Goal: Task Accomplishment & Management: Use online tool/utility

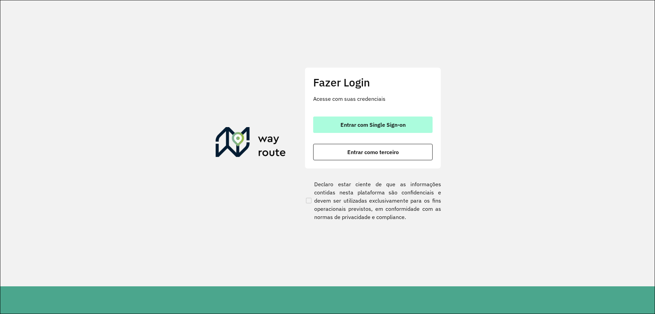
click at [363, 131] on button "Entrar com Single Sign-on" at bounding box center [372, 124] width 119 height 16
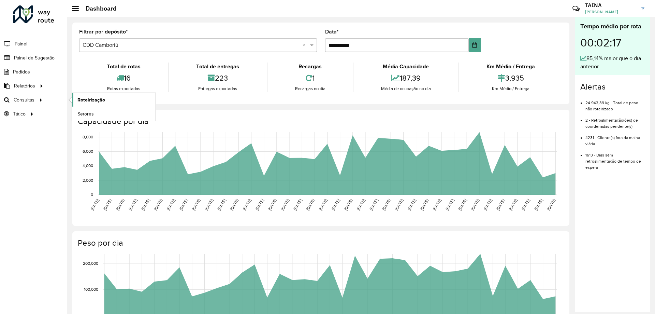
click at [84, 97] on span "Roteirização" at bounding box center [91, 99] width 28 height 7
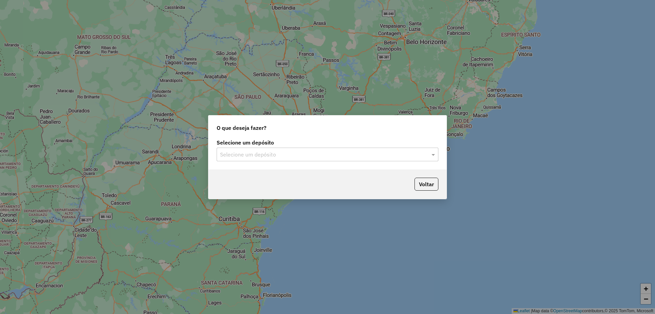
click at [230, 153] on input "text" at bounding box center [320, 154] width 201 height 8
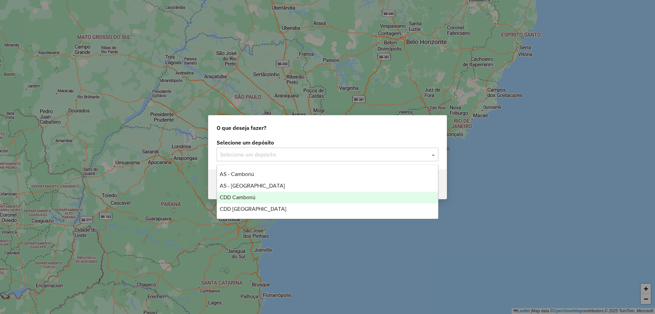
click at [248, 200] on div "CDD Camboriú" at bounding box center [327, 197] width 221 height 12
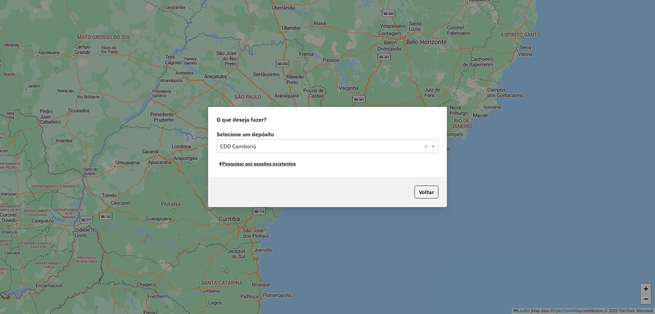
click at [256, 163] on button "Pesquisar por sessões existentes" at bounding box center [258, 163] width 82 height 11
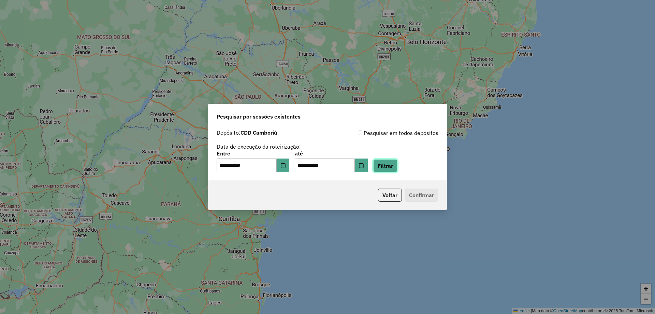
click at [397, 163] on button "Filtrar" at bounding box center [385, 165] width 24 height 13
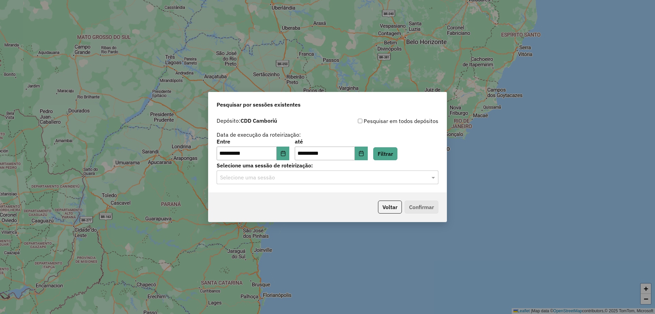
click at [280, 180] on input "text" at bounding box center [320, 177] width 201 height 8
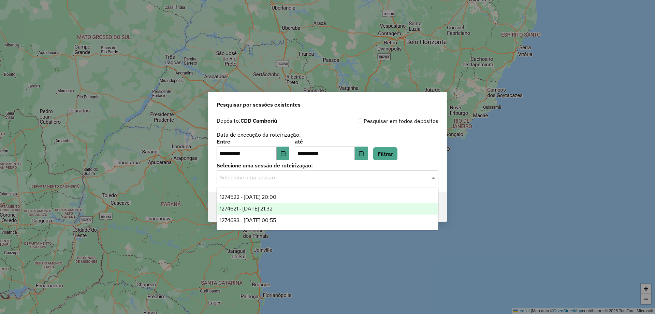
click at [273, 209] on span "1274621 - 12/09/2025 21:32" at bounding box center [246, 208] width 53 height 6
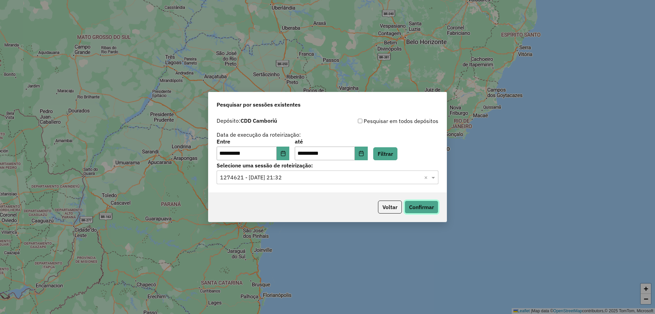
click at [426, 202] on button "Confirmar" at bounding box center [422, 206] width 34 height 13
click at [337, 175] on input "text" at bounding box center [320, 177] width 201 height 8
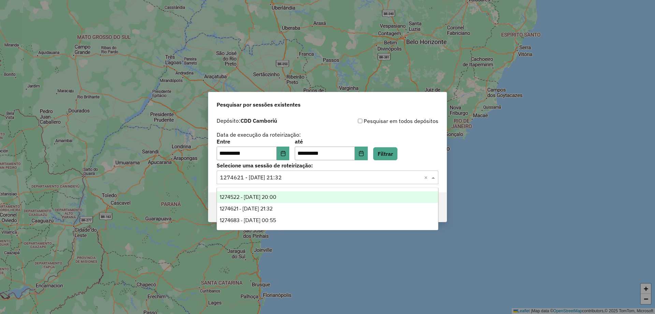
click at [279, 200] on div "1274522 - 12/09/2025 20:00" at bounding box center [327, 197] width 221 height 12
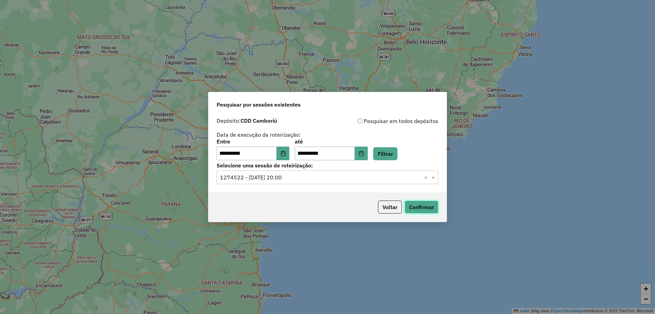
click at [416, 204] on button "Confirmar" at bounding box center [422, 206] width 34 height 13
click at [299, 188] on div "**********" at bounding box center [327, 153] width 238 height 78
click at [309, 177] on input "text" at bounding box center [320, 177] width 201 height 8
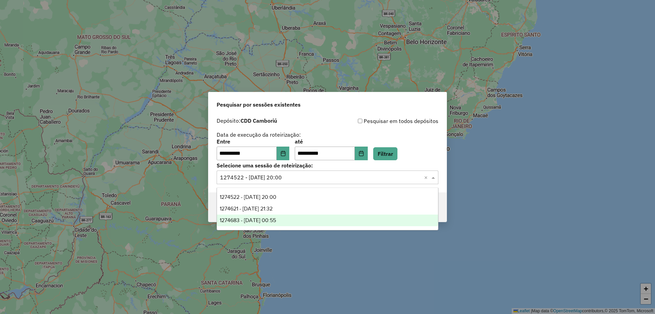
click at [276, 222] on span "1274683 - 12/09/2025 00:55" at bounding box center [248, 220] width 56 height 6
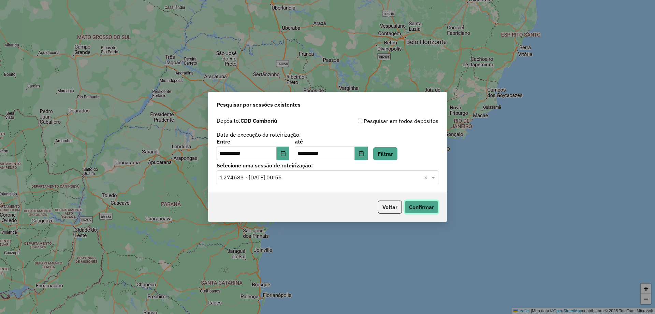
click at [417, 204] on button "Confirmar" at bounding box center [422, 206] width 34 height 13
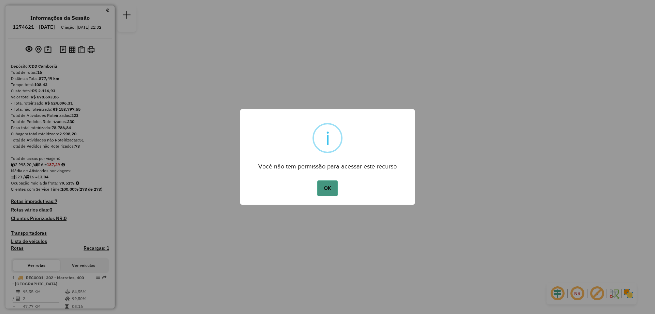
click at [325, 185] on button "OK" at bounding box center [327, 188] width 20 height 16
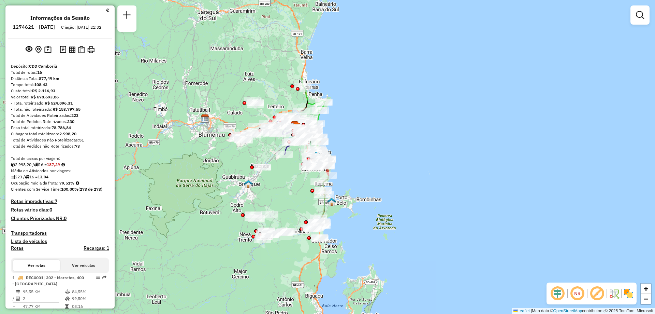
drag, startPoint x: 281, startPoint y: 185, endPoint x: 250, endPoint y: 155, distance: 42.9
click at [250, 155] on div "Janela de atendimento Grade de atendimento Capacidade Transportadoras Veículos …" at bounding box center [327, 157] width 655 height 314
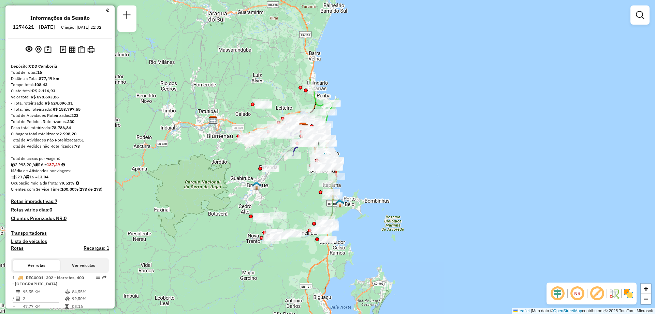
drag, startPoint x: 255, startPoint y: 194, endPoint x: 263, endPoint y: 196, distance: 8.3
click at [263, 196] on div "Janela de atendimento Grade de atendimento Capacidade Transportadoras Veículos …" at bounding box center [327, 157] width 655 height 314
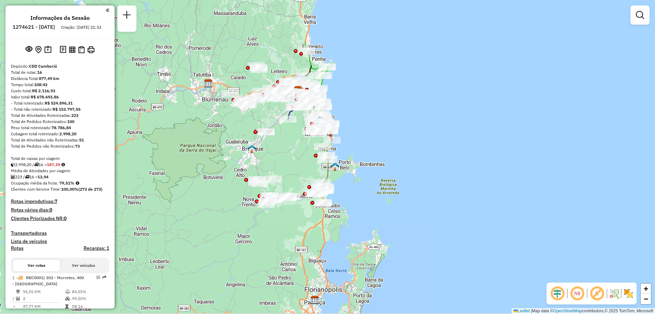
drag, startPoint x: 184, startPoint y: 181, endPoint x: 179, endPoint y: 145, distance: 36.8
click at [179, 145] on div "Janela de atendimento Grade de atendimento Capacidade Transportadoras Veículos …" at bounding box center [327, 157] width 655 height 314
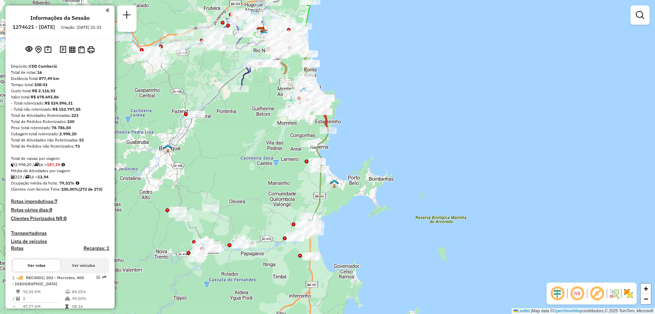
drag, startPoint x: 257, startPoint y: 89, endPoint x: 282, endPoint y: 122, distance: 41.1
click at [282, 122] on div "Janela de atendimento Grade de atendimento Capacidade Transportadoras Veículos …" at bounding box center [327, 157] width 655 height 314
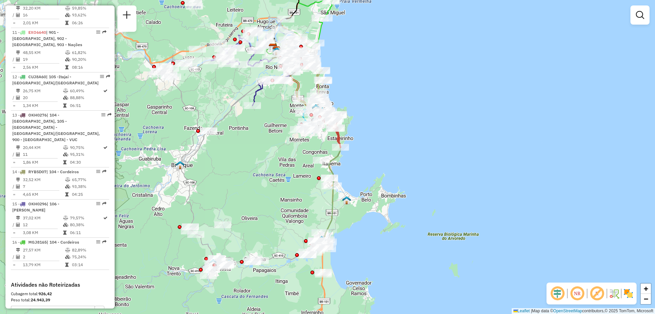
scroll to position [763, 0]
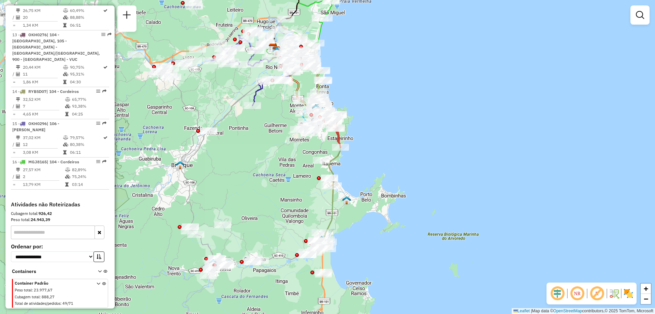
click at [102, 281] on icon at bounding box center [104, 294] width 4 height 26
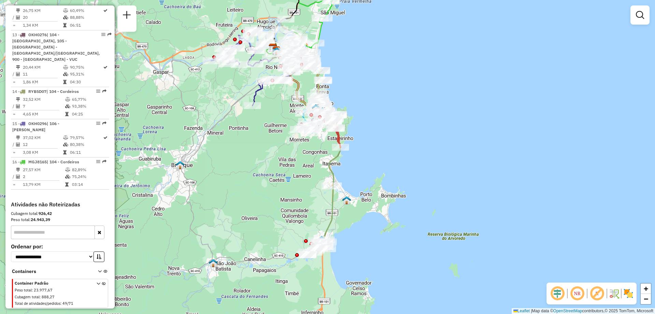
click at [102, 281] on icon at bounding box center [104, 294] width 4 height 26
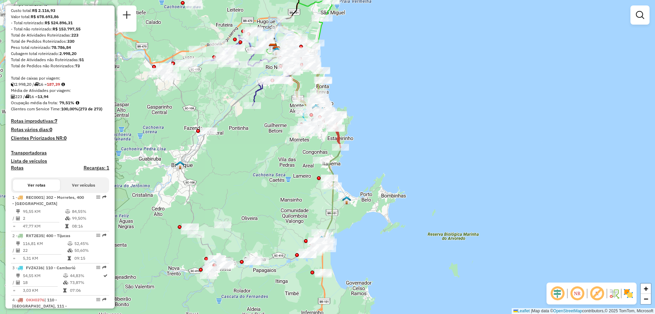
scroll to position [0, 0]
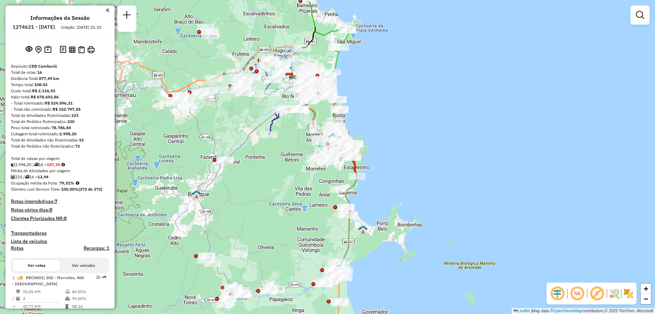
drag, startPoint x: 268, startPoint y: 158, endPoint x: 284, endPoint y: 187, distance: 33.3
click at [284, 187] on div "Janela de atendimento Grade de atendimento Capacidade Transportadoras Veículos …" at bounding box center [327, 157] width 655 height 314
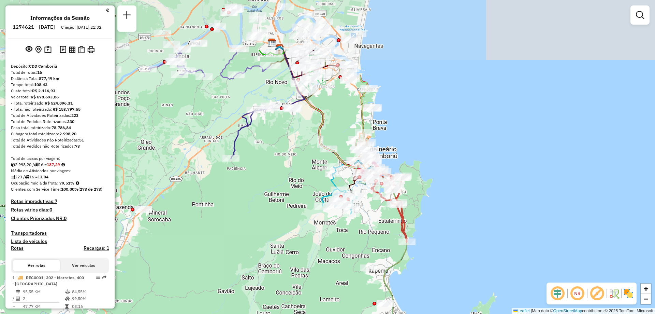
drag, startPoint x: 293, startPoint y: 83, endPoint x: 278, endPoint y: 164, distance: 82.5
click at [278, 164] on div "Janela de atendimento Grade de atendimento Capacidade Transportadoras Veículos …" at bounding box center [327, 157] width 655 height 314
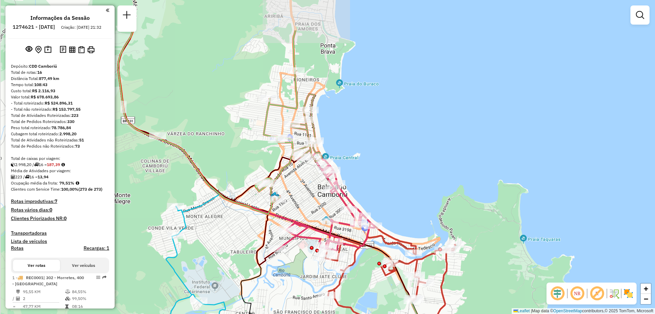
drag, startPoint x: 359, startPoint y: 202, endPoint x: 379, endPoint y: 275, distance: 75.2
click at [379, 265] on div at bounding box center [379, 263] width 4 height 4
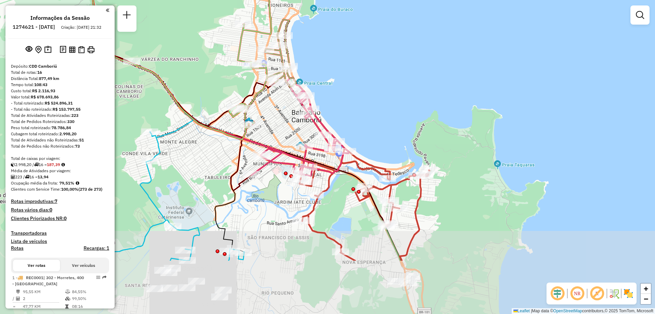
drag, startPoint x: 338, startPoint y: 230, endPoint x: 314, endPoint y: 145, distance: 88.1
click at [314, 145] on icon at bounding box center [300, 125] width 97 height 97
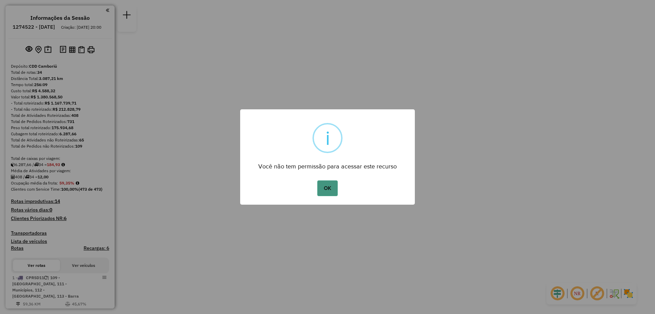
click at [335, 188] on button "OK" at bounding box center [327, 188] width 20 height 16
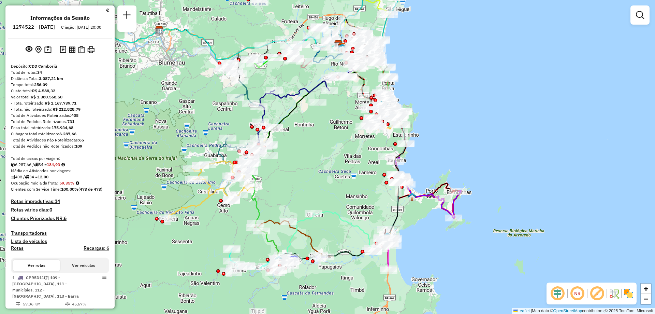
drag, startPoint x: 319, startPoint y: 242, endPoint x: 319, endPoint y: 165, distance: 76.8
click at [319, 165] on div "Janela de atendimento Grade de atendimento Capacidade Transportadoras Veículos …" at bounding box center [327, 157] width 655 height 314
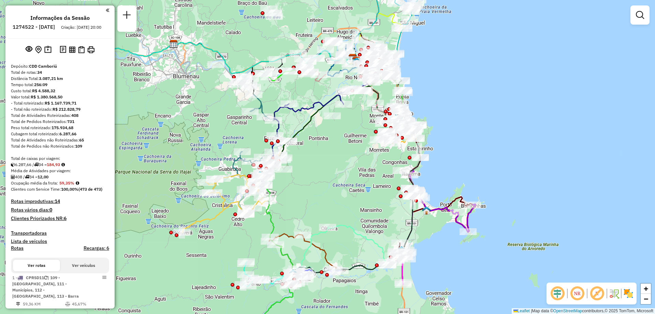
drag, startPoint x: 321, startPoint y: 133, endPoint x: 336, endPoint y: 147, distance: 19.8
click at [336, 147] on div "Janela de atendimento Grade de atendimento Capacidade Transportadoras Veículos …" at bounding box center [327, 157] width 655 height 314
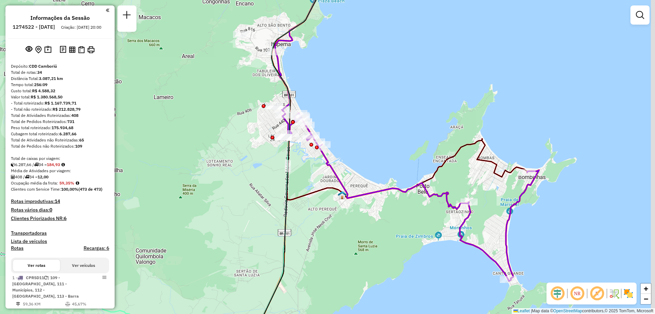
drag, startPoint x: 453, startPoint y: 219, endPoint x: 410, endPoint y: 212, distance: 43.6
click at [410, 212] on div "Janela de atendimento Grade de atendimento Capacidade Transportadoras Veículos …" at bounding box center [327, 157] width 655 height 314
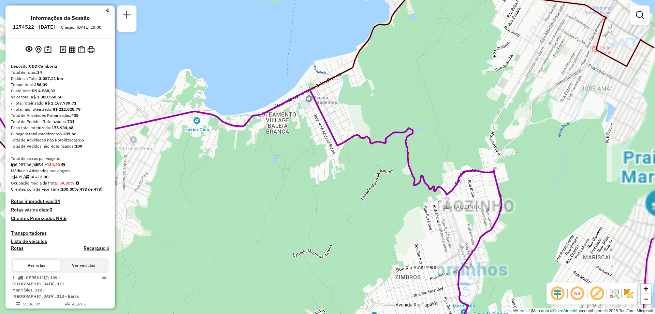
drag, startPoint x: 438, startPoint y: 218, endPoint x: 371, endPoint y: 232, distance: 68.3
click at [371, 232] on div "Janela de atendimento Grade de atendimento Capacidade Transportadoras Veículos …" at bounding box center [327, 157] width 655 height 314
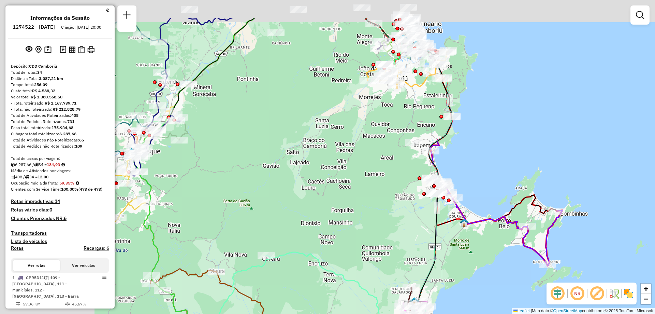
drag, startPoint x: 239, startPoint y: 121, endPoint x: 386, endPoint y: 171, distance: 154.5
click at [386, 171] on div "Janela de atendimento Grade de atendimento Capacidade Transportadoras Veículos …" at bounding box center [327, 157] width 655 height 314
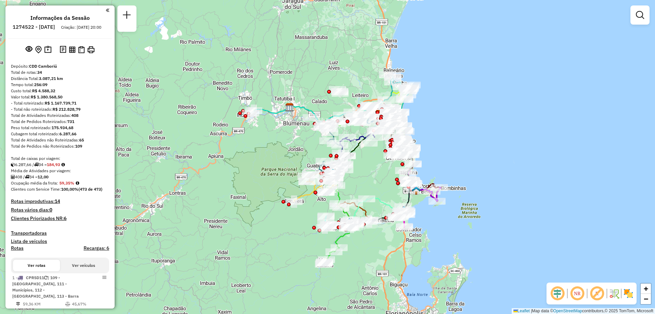
drag, startPoint x: 308, startPoint y: 159, endPoint x: 359, endPoint y: 180, distance: 55.1
click at [359, 180] on div "Janela de atendimento Grade de atendimento Capacidade Transportadoras Veículos …" at bounding box center [327, 157] width 655 height 314
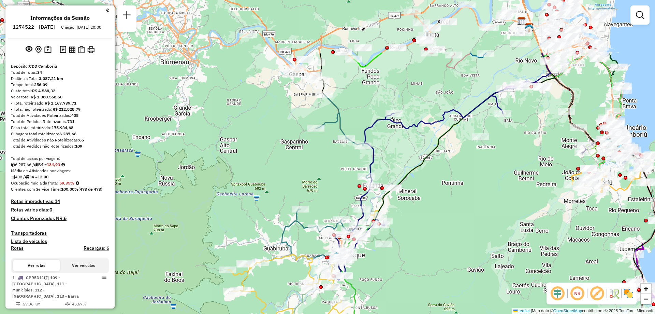
drag, startPoint x: 351, startPoint y: 49, endPoint x: 378, endPoint y: 133, distance: 88.4
click at [378, 133] on div "Janela de atendimento Grade de atendimento Capacidade Transportadoras Veículos …" at bounding box center [327, 157] width 655 height 314
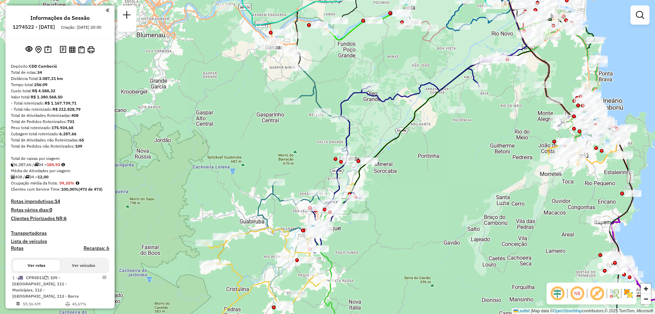
drag, startPoint x: 315, startPoint y: 147, endPoint x: 291, endPoint y: 120, distance: 36.0
click at [291, 120] on div "Janela de atendimento Grade de atendimento Capacidade Transportadoras Veículos …" at bounding box center [327, 157] width 655 height 314
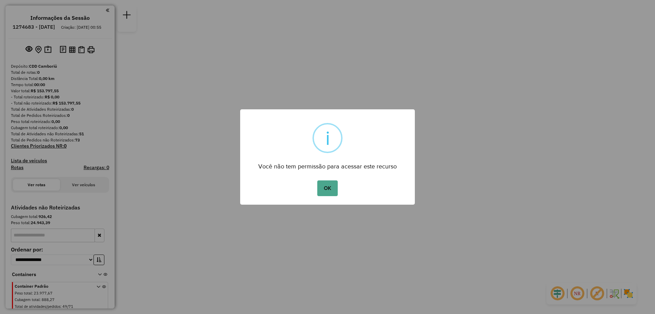
click at [333, 191] on button "OK" at bounding box center [327, 188] width 20 height 16
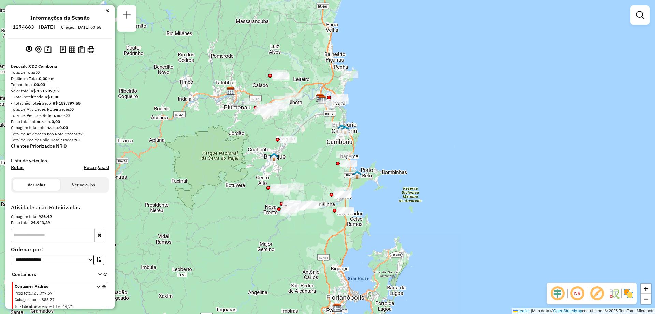
drag, startPoint x: 329, startPoint y: 206, endPoint x: 324, endPoint y: 149, distance: 57.5
click at [324, 149] on div "Janela de atendimento Grade de atendimento Capacidade Transportadoras Veículos …" at bounding box center [327, 157] width 655 height 314
